Goal: Information Seeking & Learning: Stay updated

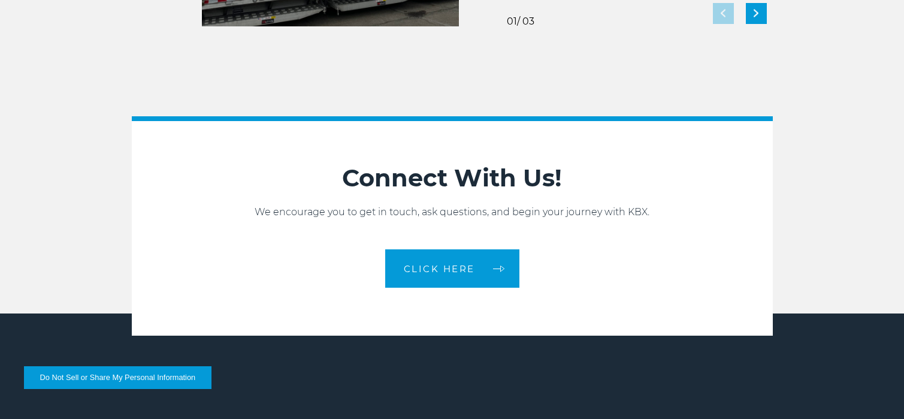
scroll to position [2630, 0]
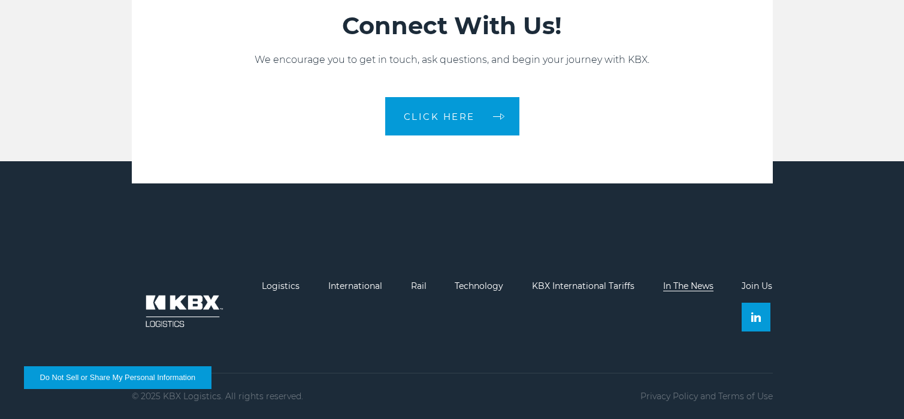
click at [686, 281] on link "In The News" at bounding box center [688, 285] width 50 height 11
